Goal: Information Seeking & Learning: Understand process/instructions

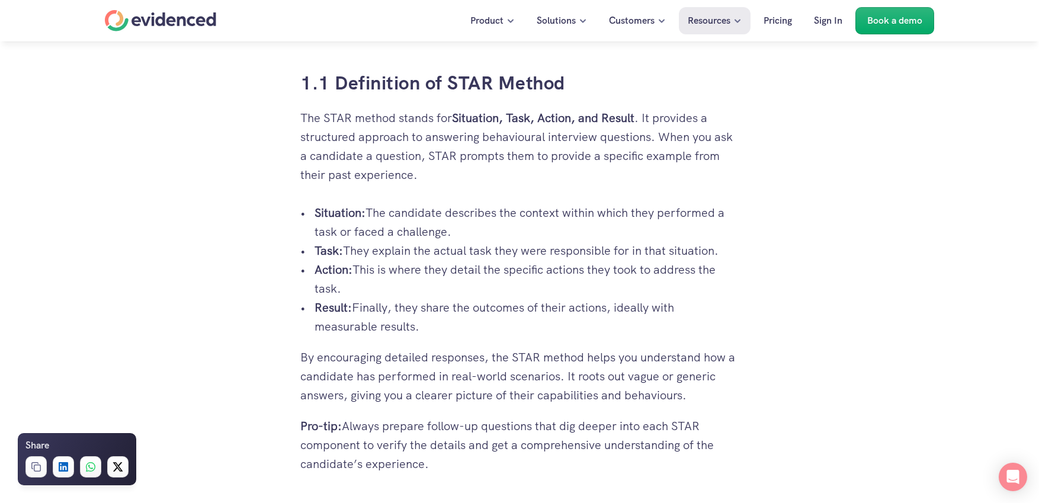
scroll to position [711, 0]
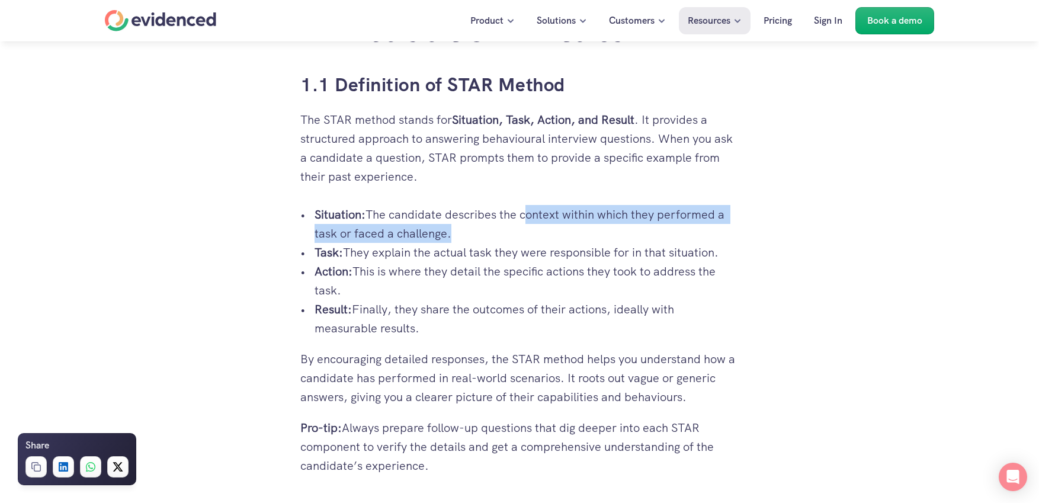
drag, startPoint x: 523, startPoint y: 215, endPoint x: 448, endPoint y: 233, distance: 76.7
click at [448, 233] on p "Situation: The candidate describes the context within which they performed a ta…" at bounding box center [527, 224] width 424 height 38
copy p "context within which they performed a task or faced a challenge"
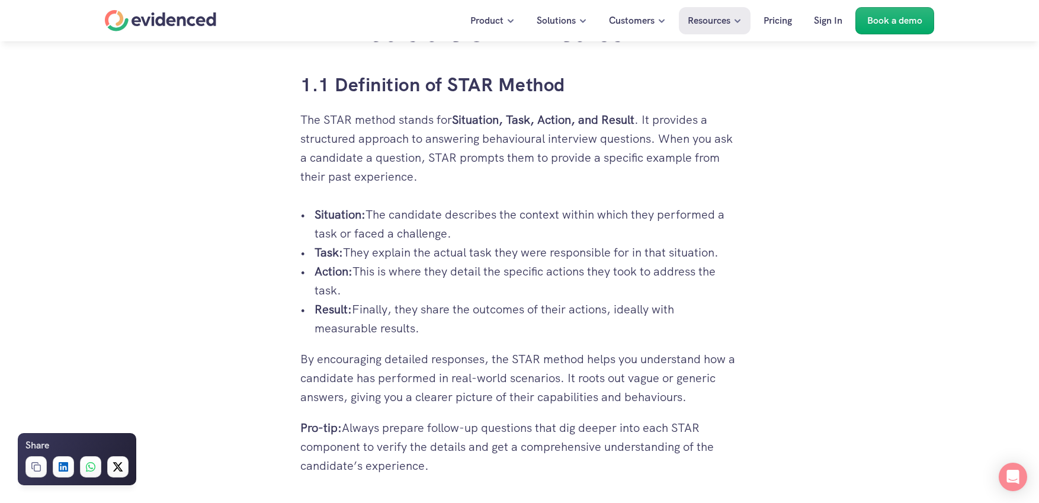
click at [439, 254] on p "Task: They explain the actual task they were responsible for in that situation." at bounding box center [527, 252] width 424 height 19
drag, startPoint x: 515, startPoint y: 272, endPoint x: 595, endPoint y: 278, distance: 80.2
click at [595, 278] on p "Action: This is where they detail the specific actions they took to address the…" at bounding box center [527, 281] width 424 height 38
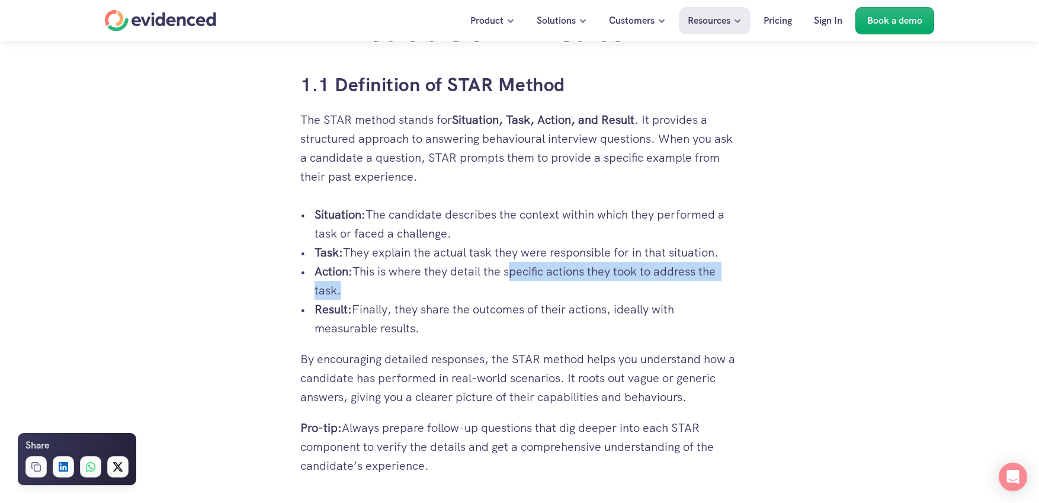
drag, startPoint x: 509, startPoint y: 272, endPoint x: 338, endPoint y: 287, distance: 171.8
click at [338, 287] on p "Action: This is where they detail the specific actions they took to address the…" at bounding box center [527, 281] width 424 height 38
copy p "specific actions they took to address the task"
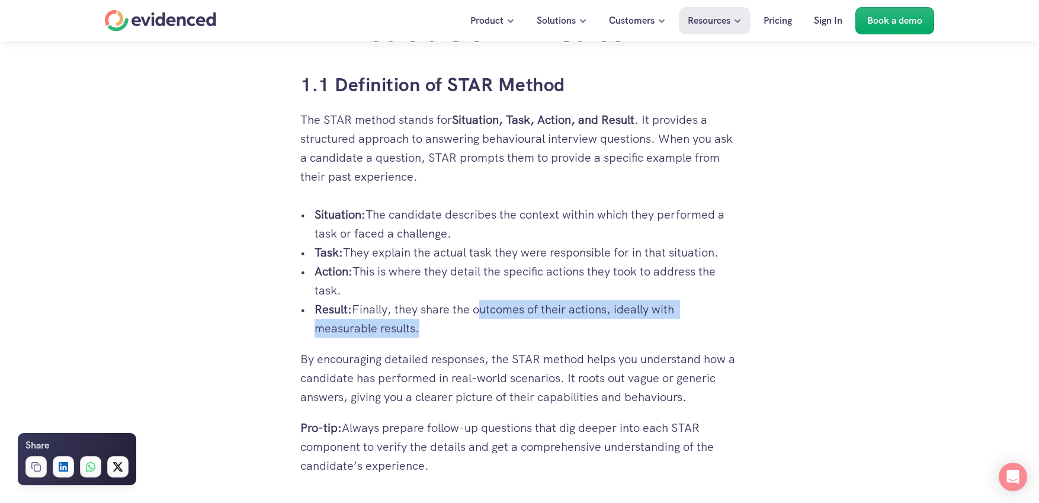
drag, startPoint x: 476, startPoint y: 309, endPoint x: 415, endPoint y: 331, distance: 65.6
click at [415, 331] on p "Result: Finally, they share the outcomes of their actions, ideally with measura…" at bounding box center [527, 319] width 424 height 38
copy p "outcomes of their actions, ideally with measurable results"
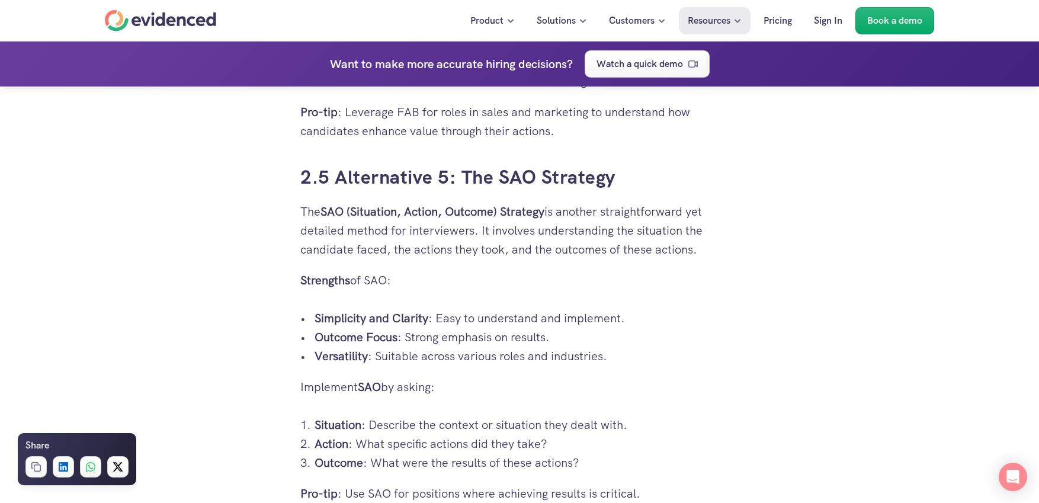
scroll to position [4057, 0]
